Goal: Transaction & Acquisition: Purchase product/service

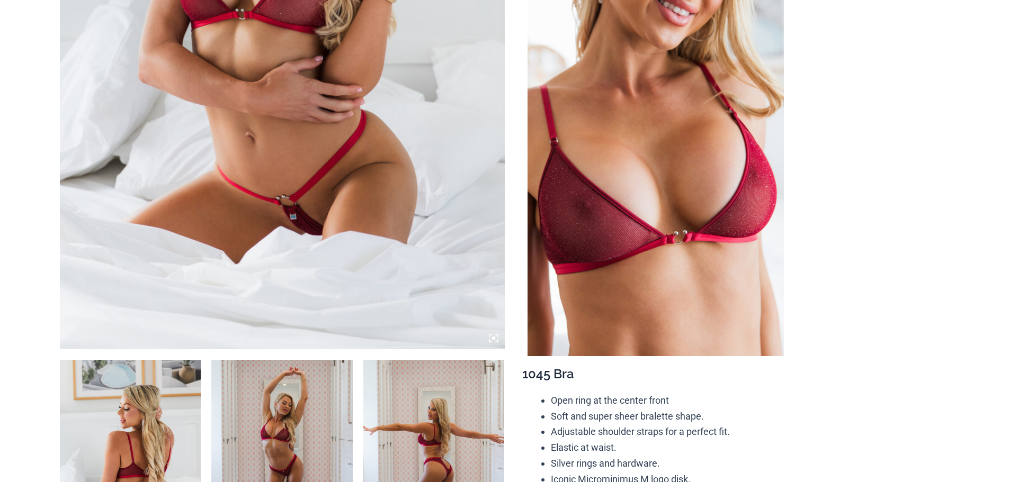
scroll to position [477, 0]
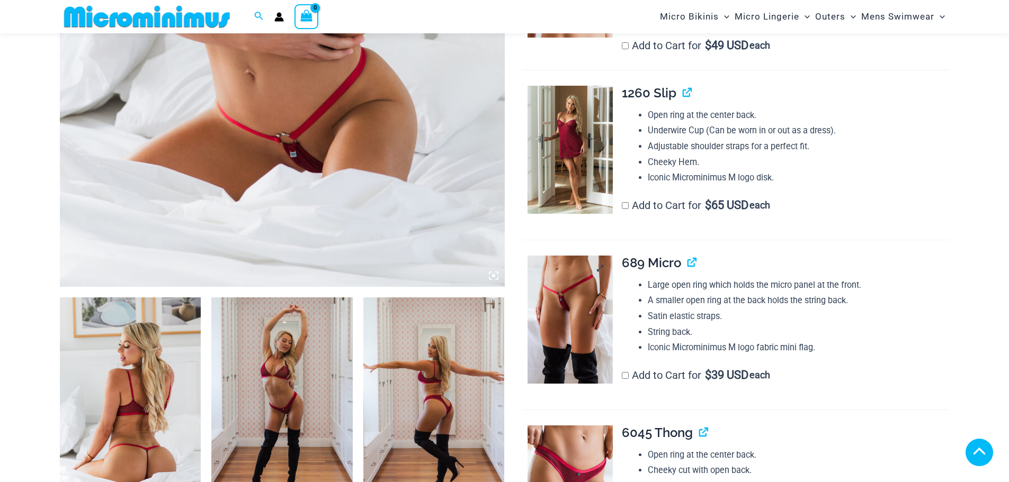
click at [561, 306] on img at bounding box center [569, 320] width 85 height 128
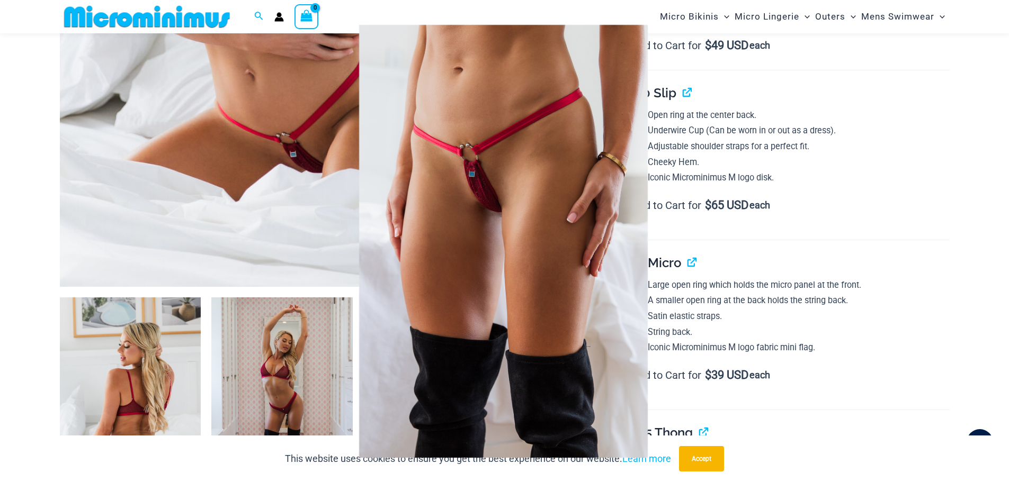
click at [647, 22] on div at bounding box center [504, 241] width 1009 height 482
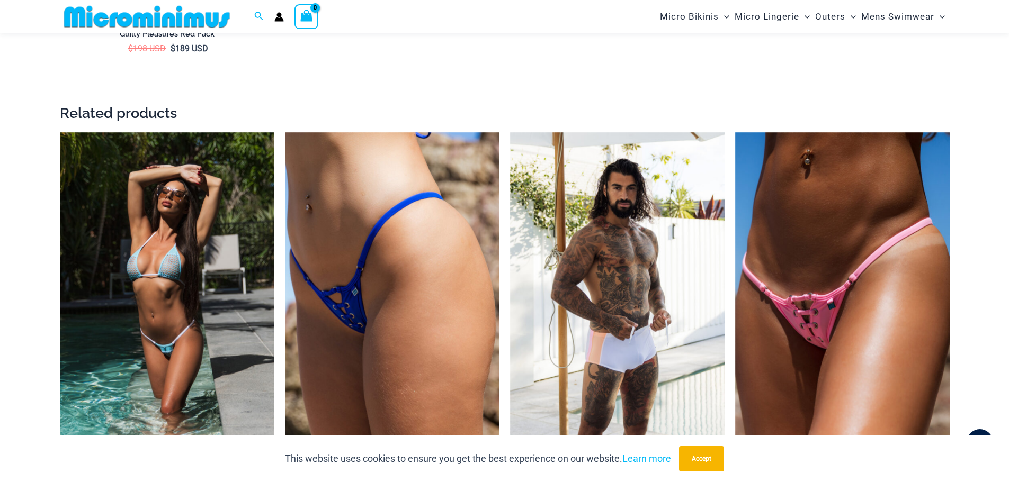
scroll to position [2277, 0]
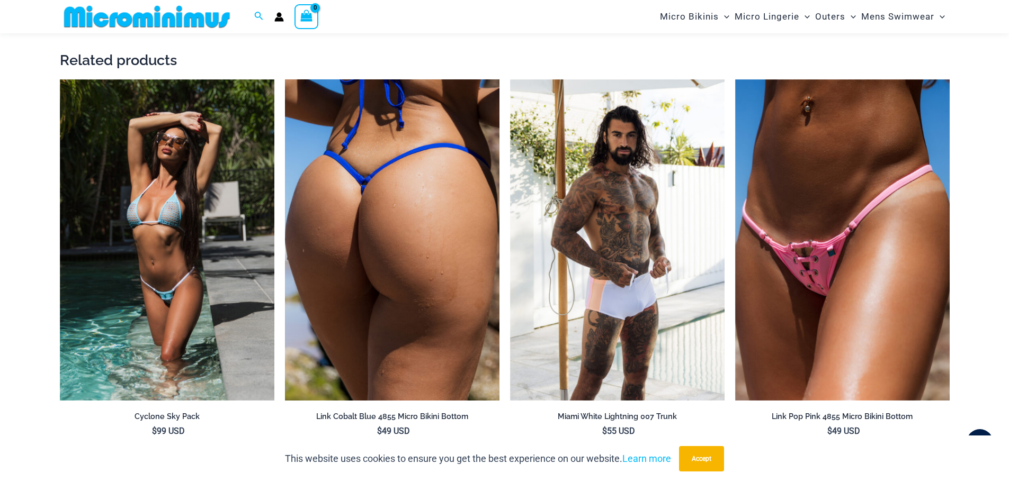
click at [456, 252] on img at bounding box center [392, 240] width 214 height 322
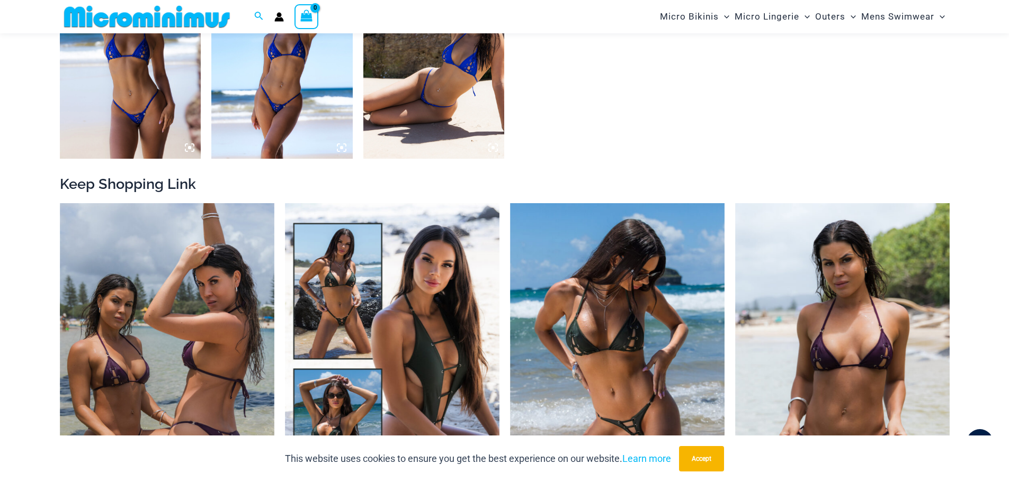
scroll to position [1103, 0]
